Goal: Book appointment/travel/reservation

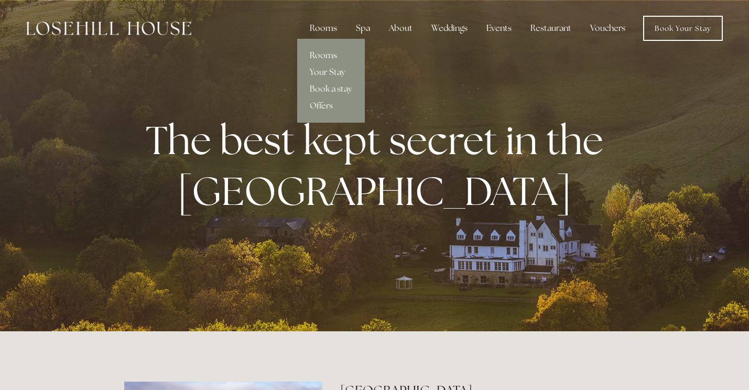
click at [330, 29] on div "Rooms" at bounding box center [323, 28] width 44 height 21
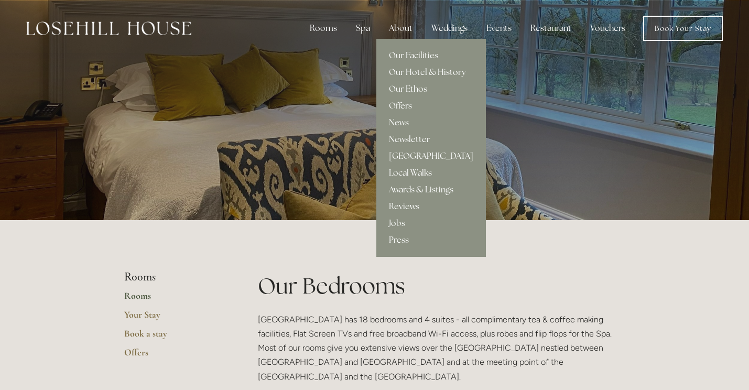
click at [405, 172] on link "Local Walks" at bounding box center [431, 173] width 110 height 17
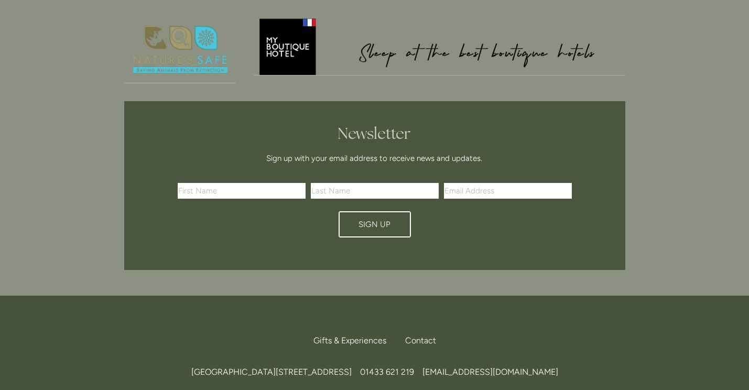
scroll to position [1870, 0]
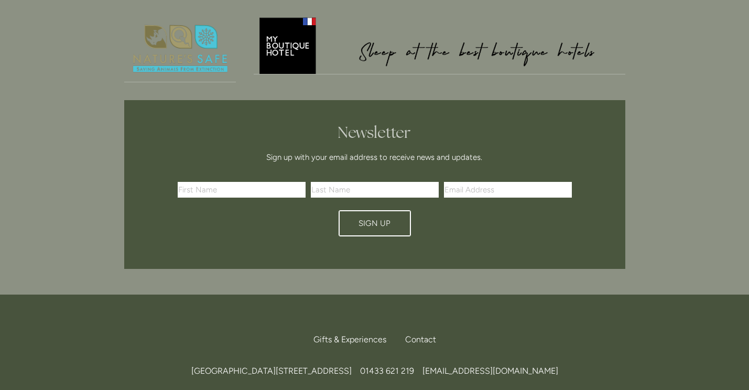
drag, startPoint x: 379, startPoint y: 300, endPoint x: 144, endPoint y: 300, distance: 235.9
click at [143, 364] on div "Losehill House Hotel & Spa, Losehill Lane, Edale Road, S33 6AF, United Kingdom …" at bounding box center [374, 371] width 501 height 14
copy span "Losehill House Hotel & Spa, Losehill Lane, Edale Road, S33 6AF,"
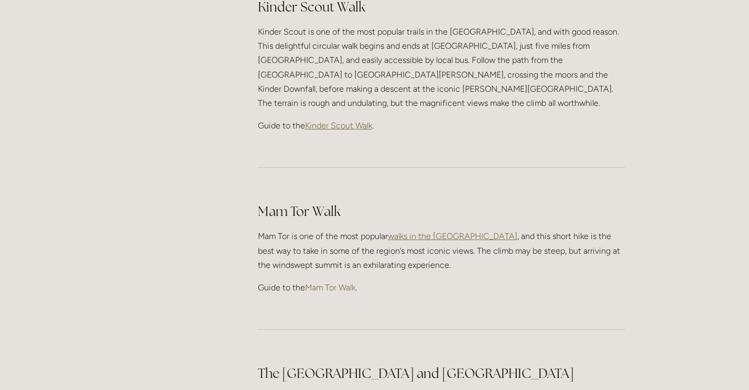
scroll to position [0, 0]
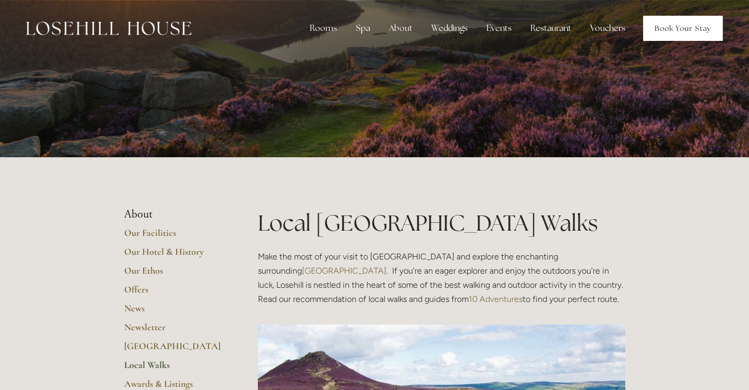
click at [690, 32] on link "Book Your Stay" at bounding box center [683, 28] width 80 height 25
